Goal: Task Accomplishment & Management: Manage account settings

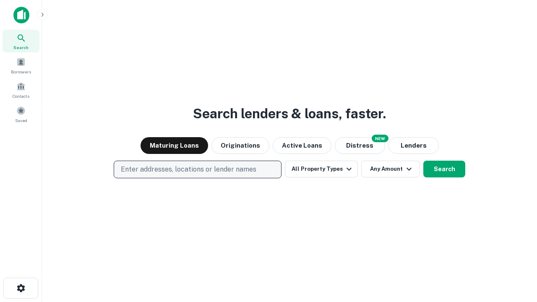
click at [197, 169] on p "Enter addresses, locations or lender names" at bounding box center [188, 169] width 135 height 10
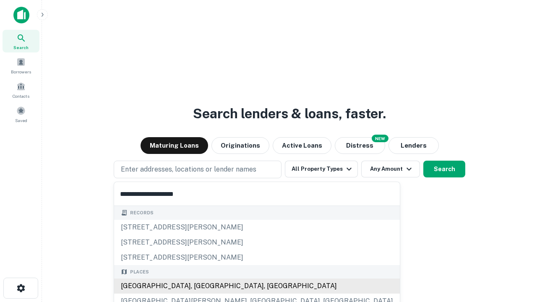
click at [200, 286] on div "[GEOGRAPHIC_DATA], [GEOGRAPHIC_DATA], [GEOGRAPHIC_DATA]" at bounding box center [257, 286] width 286 height 15
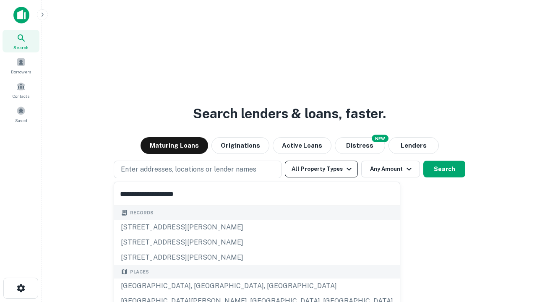
click at [321, 169] on button "All Property Types" at bounding box center [321, 169] width 73 height 17
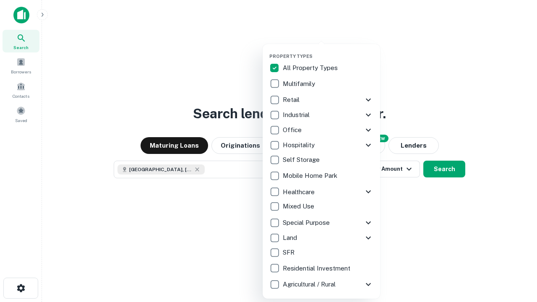
click at [328, 51] on button "button" at bounding box center [327, 51] width 117 height 0
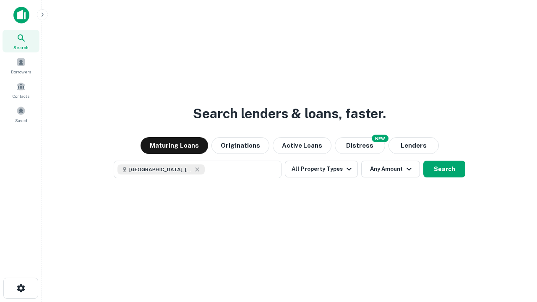
scroll to position [13, 0]
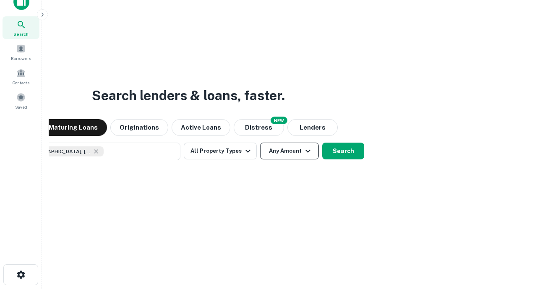
click at [260, 143] on button "Any Amount" at bounding box center [289, 151] width 59 height 17
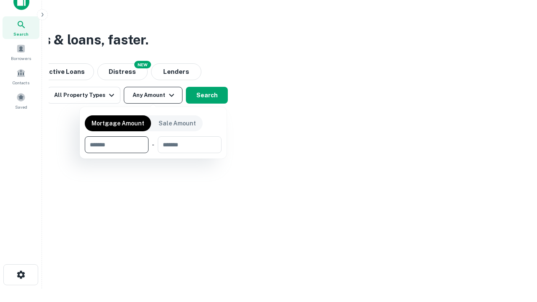
type input "*******"
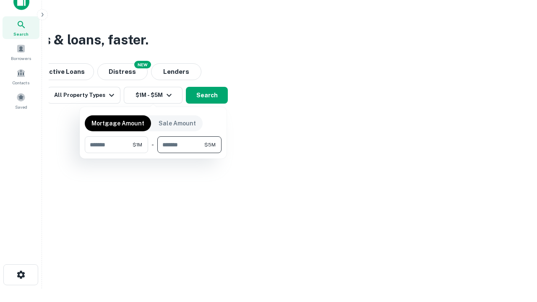
type input "*******"
click at [153, 153] on button "button" at bounding box center [153, 153] width 137 height 0
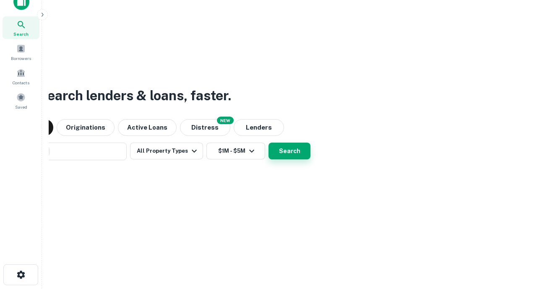
click at [268, 143] on button "Search" at bounding box center [289, 151] width 42 height 17
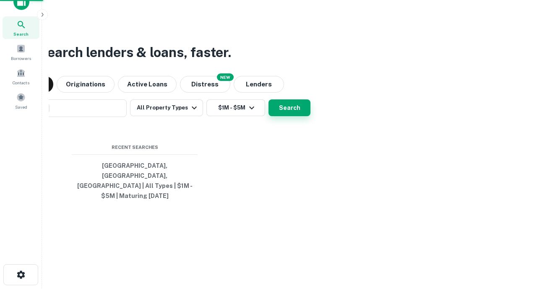
scroll to position [27, 237]
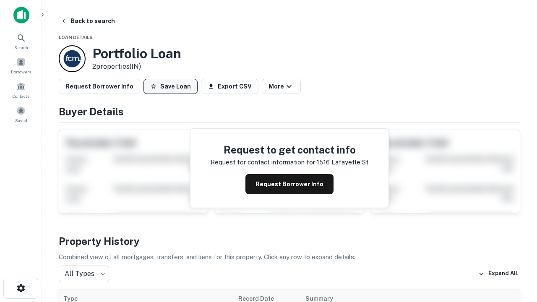
click at [170, 86] on button "Save Loan" at bounding box center [170, 86] width 54 height 15
click at [172, 86] on button "Loan Saved" at bounding box center [172, 86] width 58 height 15
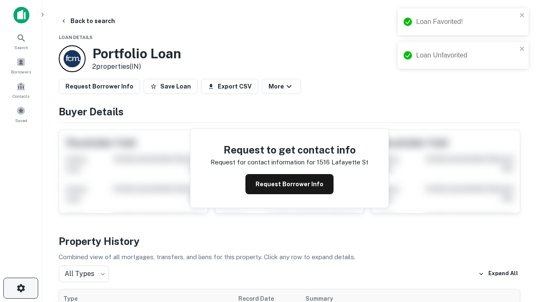
click at [21, 288] on icon "button" at bounding box center [21, 288] width 10 height 10
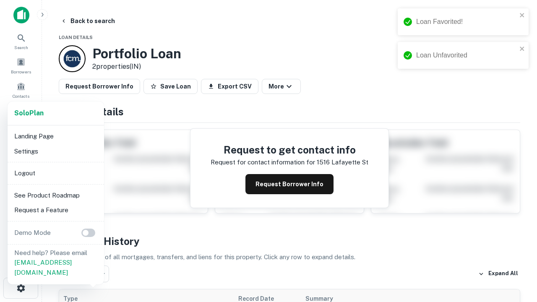
click at [55, 173] on li "Logout" at bounding box center [56, 173] width 90 height 15
